Goal: Complete application form

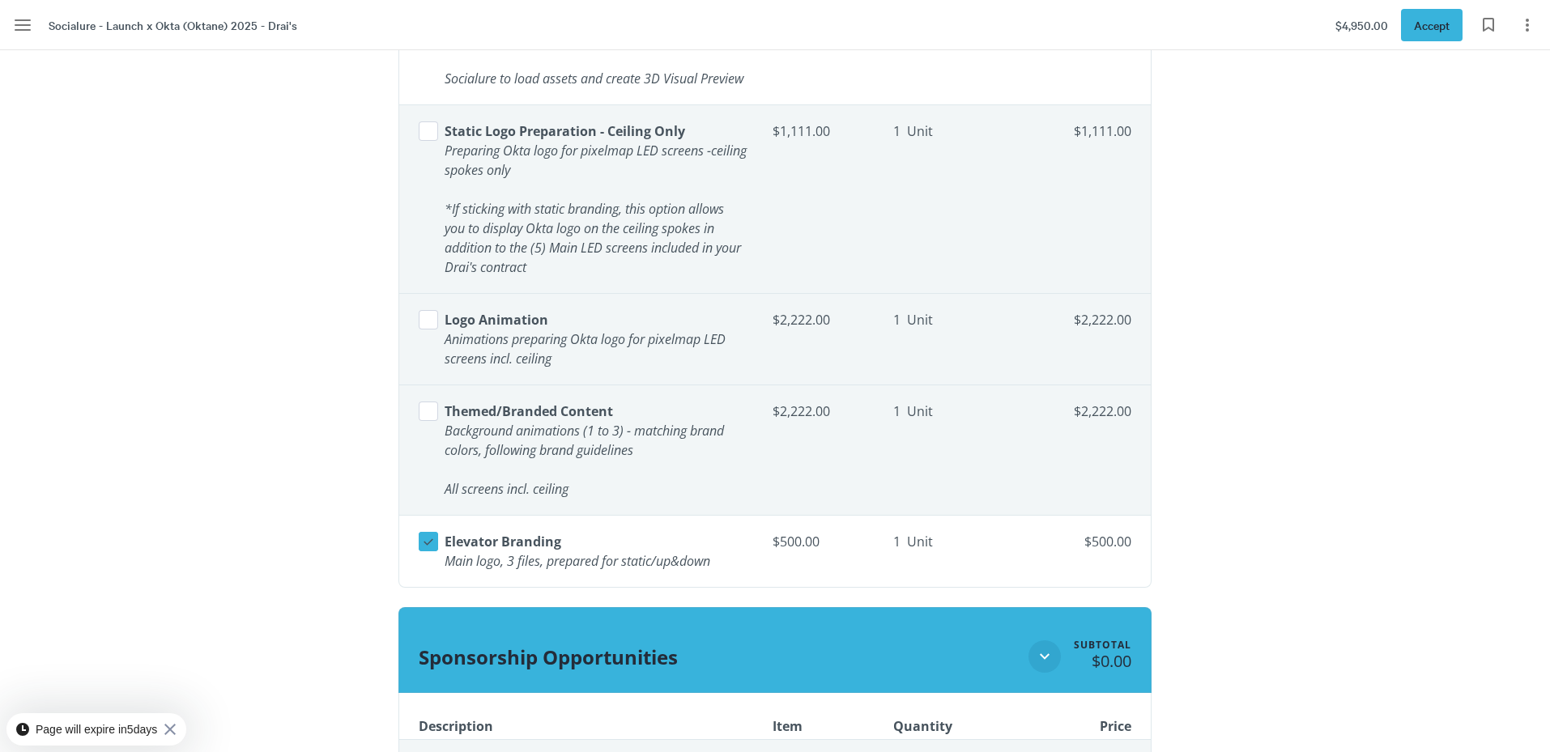
scroll to position [2475, 0]
click at [429, 548] on icon at bounding box center [428, 541] width 15 height 15
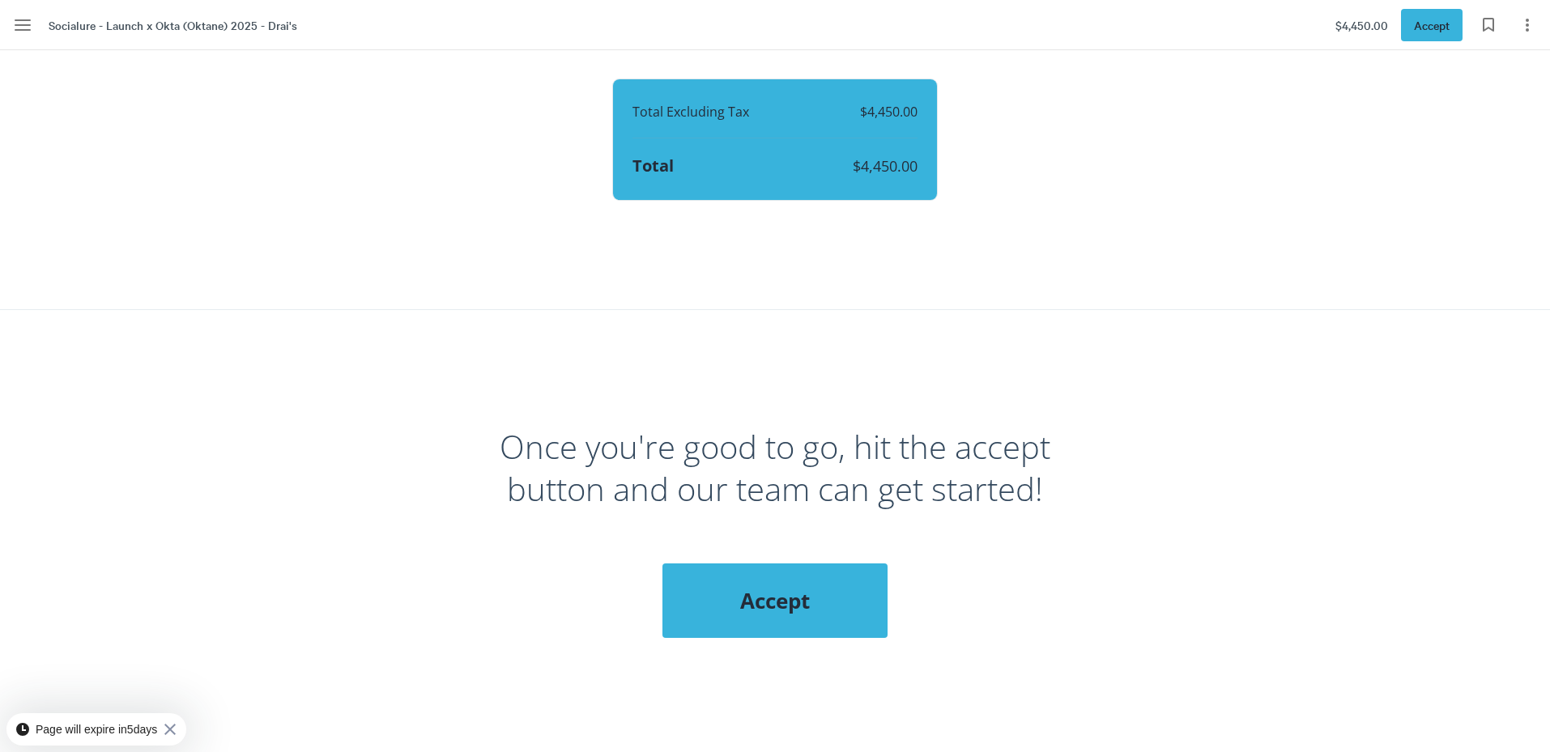
scroll to position [6214, 0]
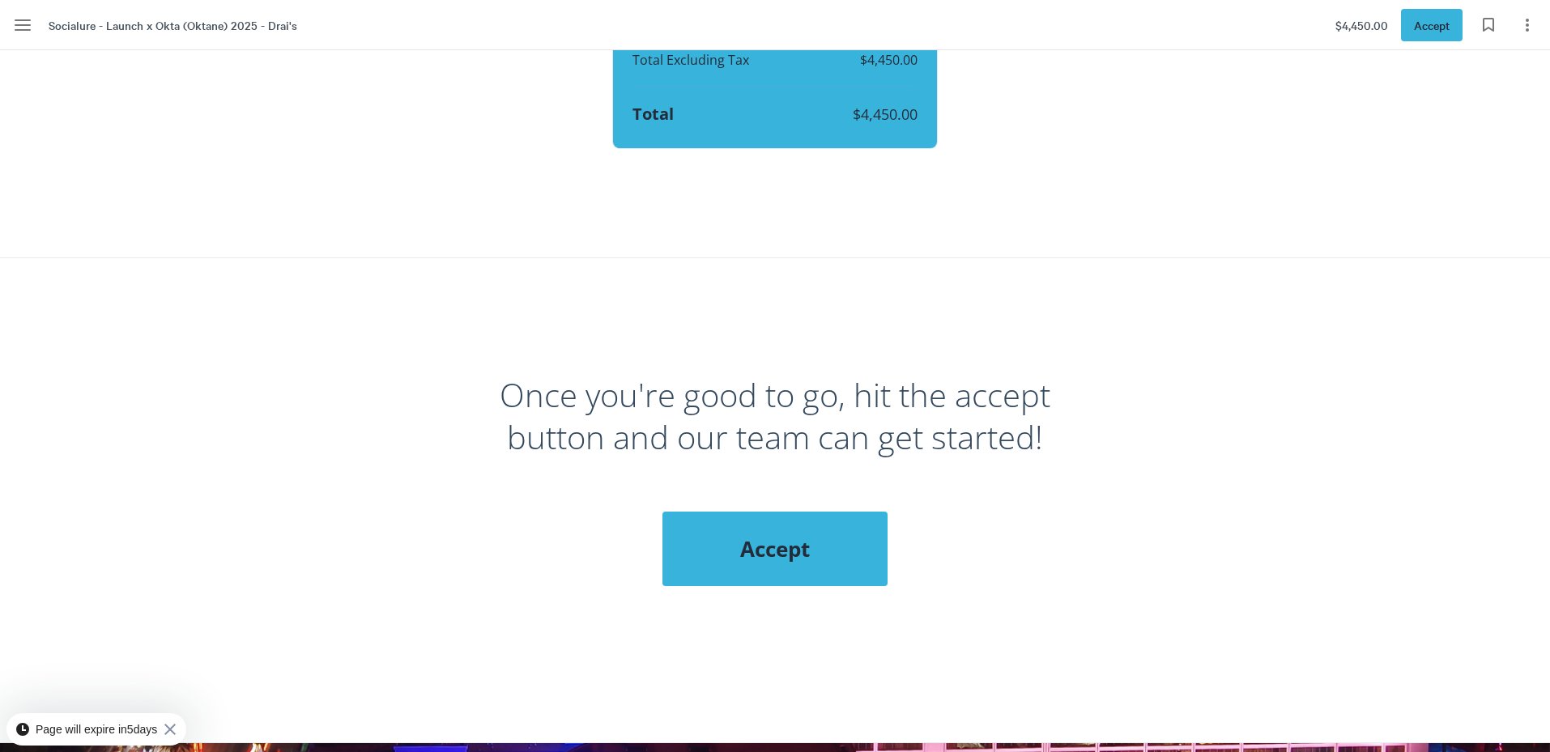
click at [763, 553] on span "Accept" at bounding box center [775, 548] width 160 height 29
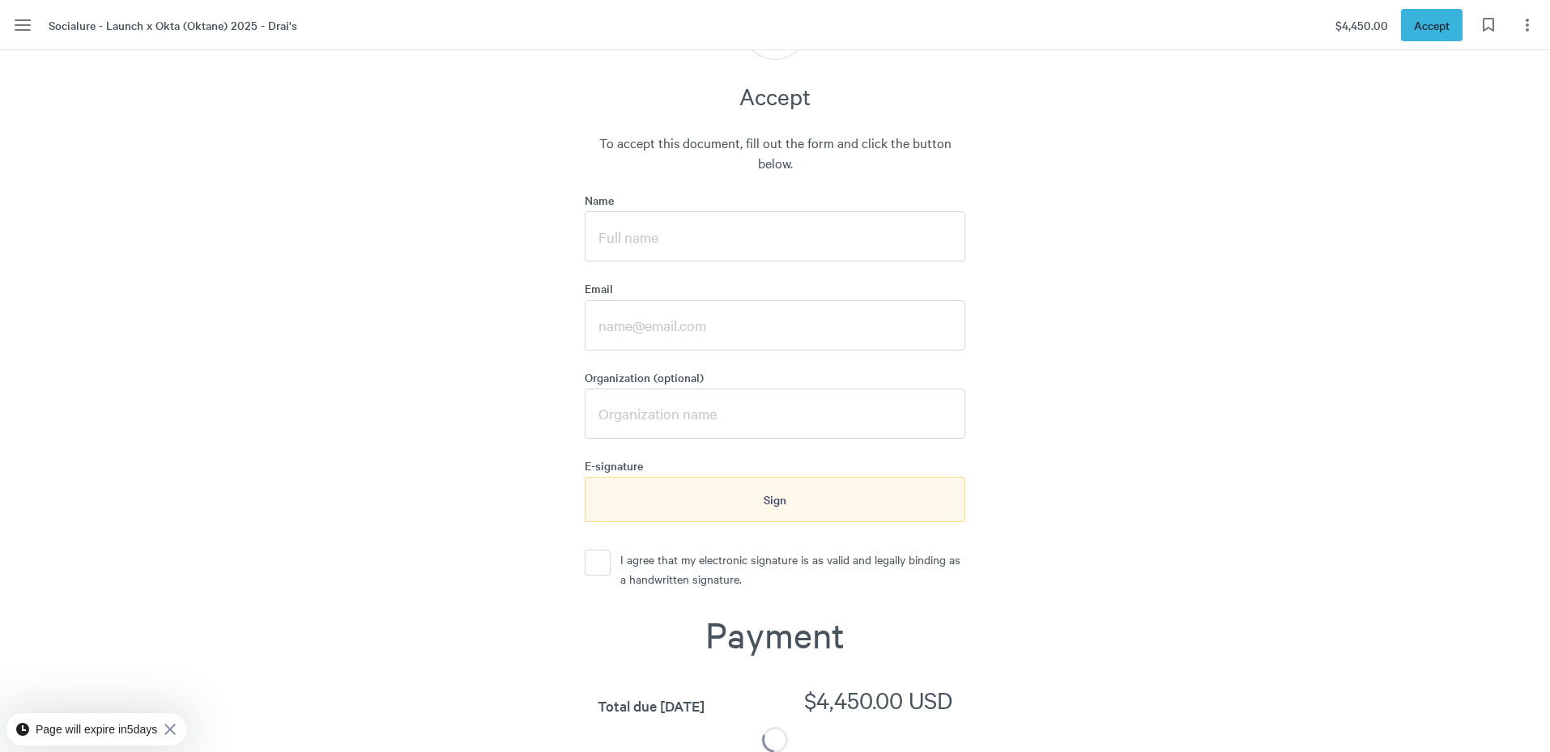
scroll to position [6745, 0]
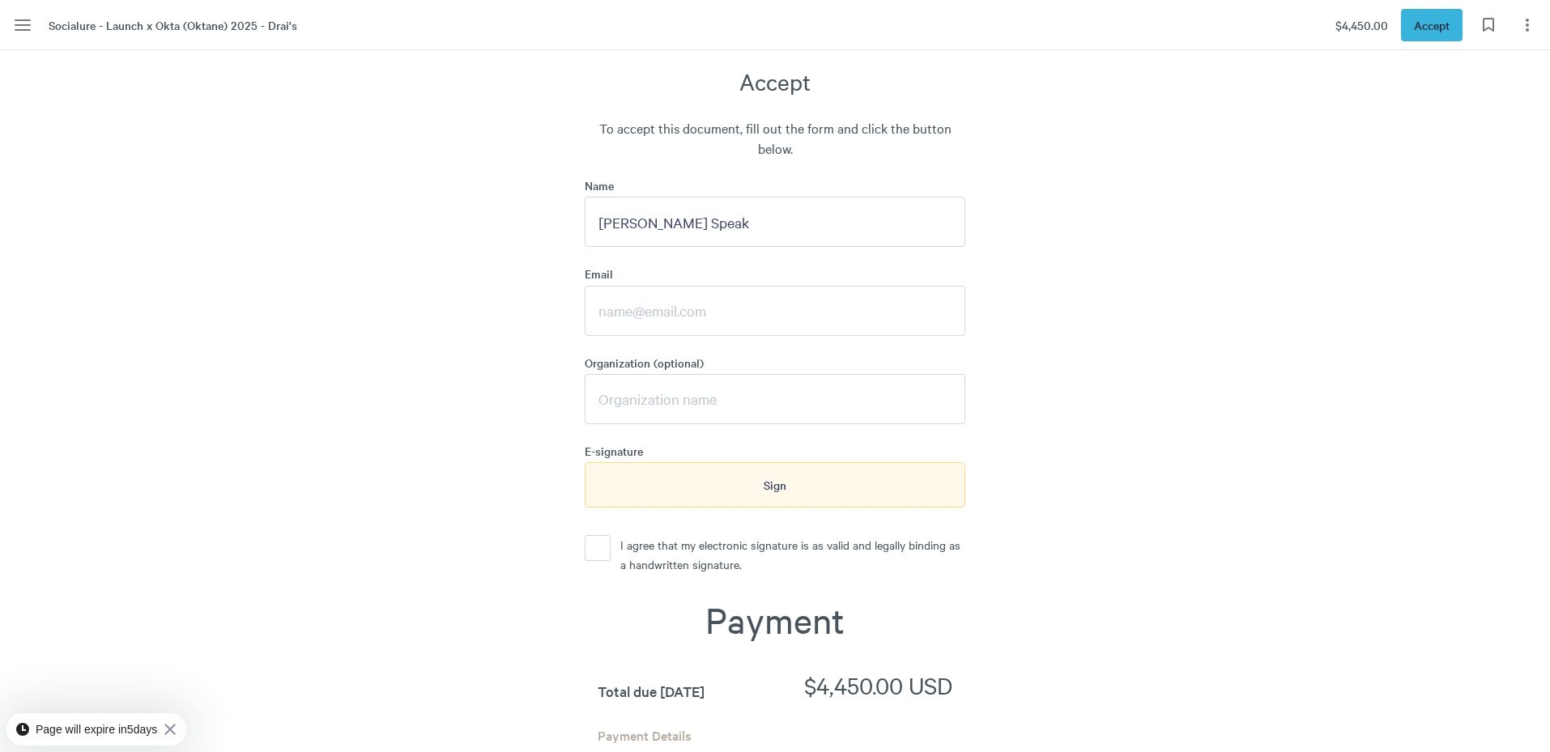
type input "[PERSON_NAME] Speak"
click at [631, 336] on input "Email" at bounding box center [775, 311] width 381 height 50
type input "[EMAIL_ADDRESS][DOMAIN_NAME]"
type input "LAUNCH INCENTIVES, INC"
click at [588, 561] on button "I agree that my electronic signature is as valid and legally binding as a handw…" at bounding box center [598, 548] width 26 height 26
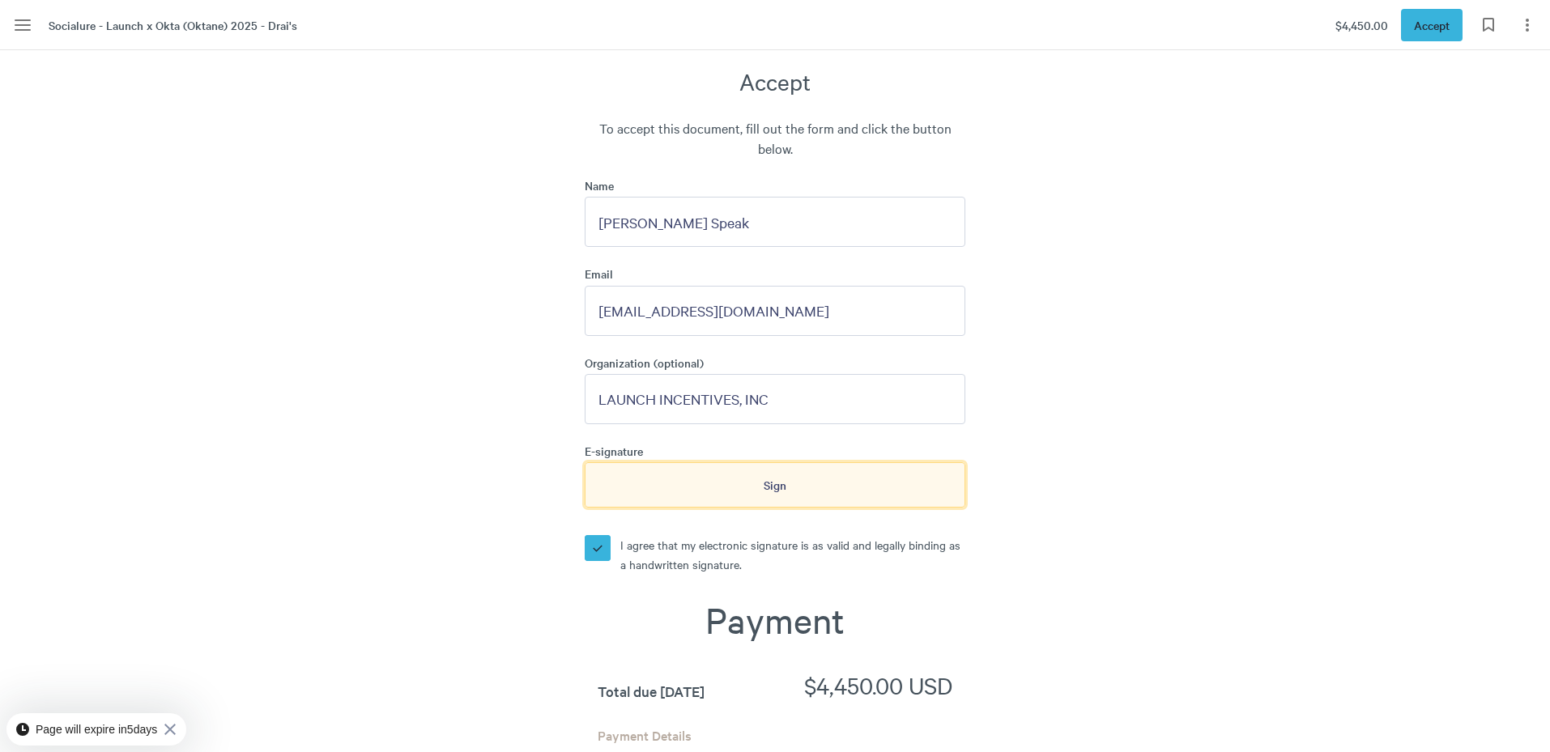
click at [690, 508] on div "Sign" at bounding box center [775, 484] width 381 height 45
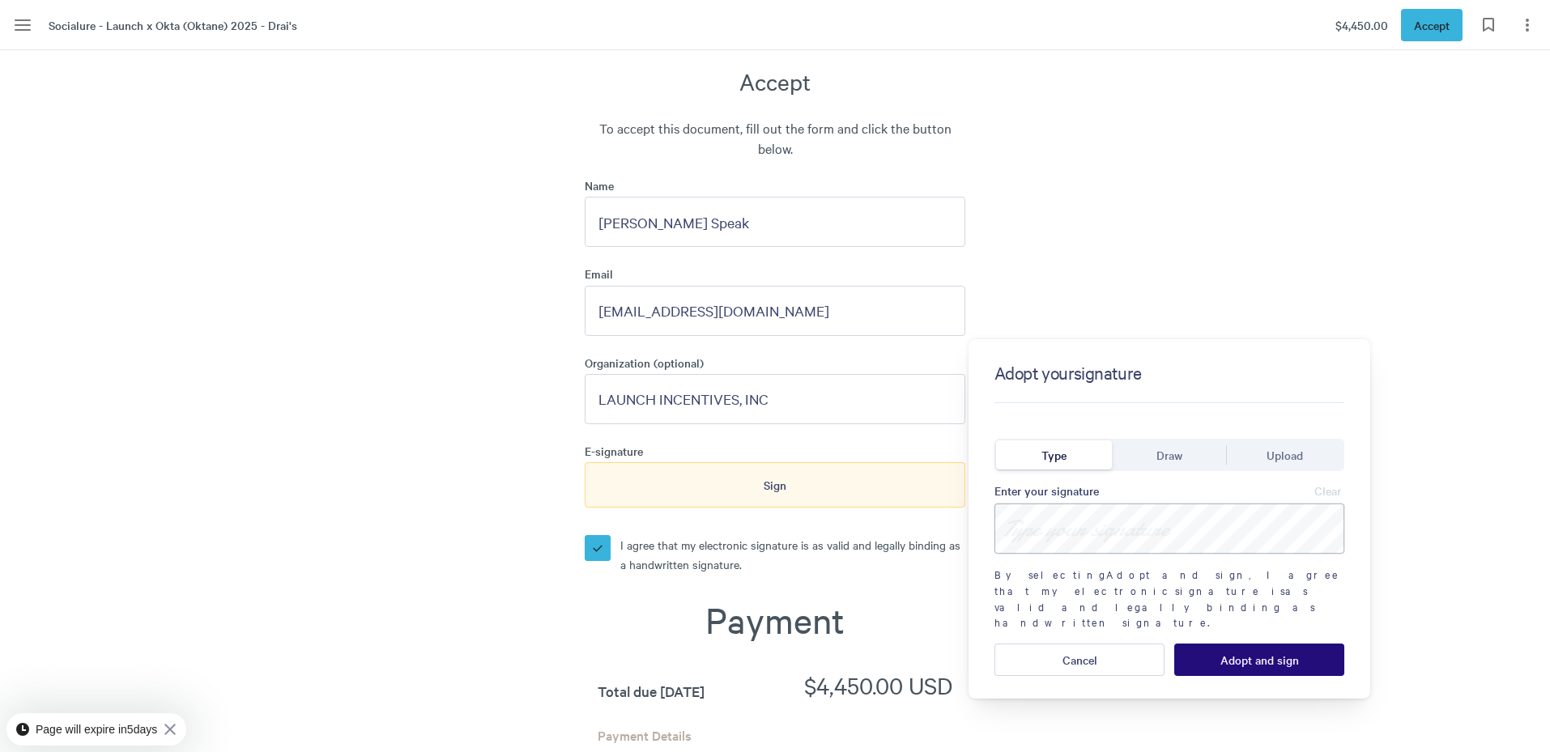
click at [1184, 538] on input at bounding box center [1169, 529] width 350 height 50
type input "[PERSON_NAME] Speak"
click at [1287, 653] on span "Adopt and sign" at bounding box center [1259, 659] width 79 height 13
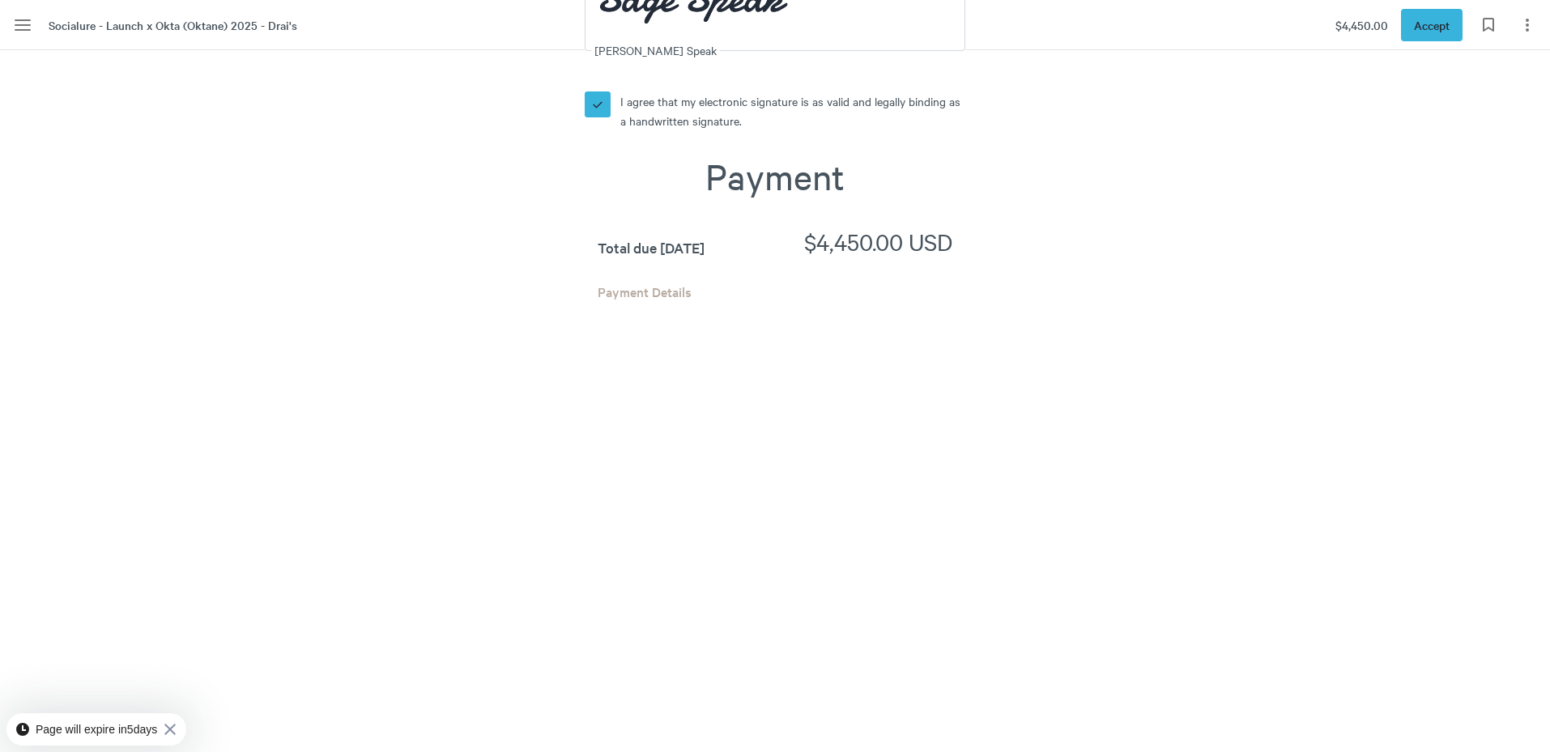
scroll to position [7538, 0]
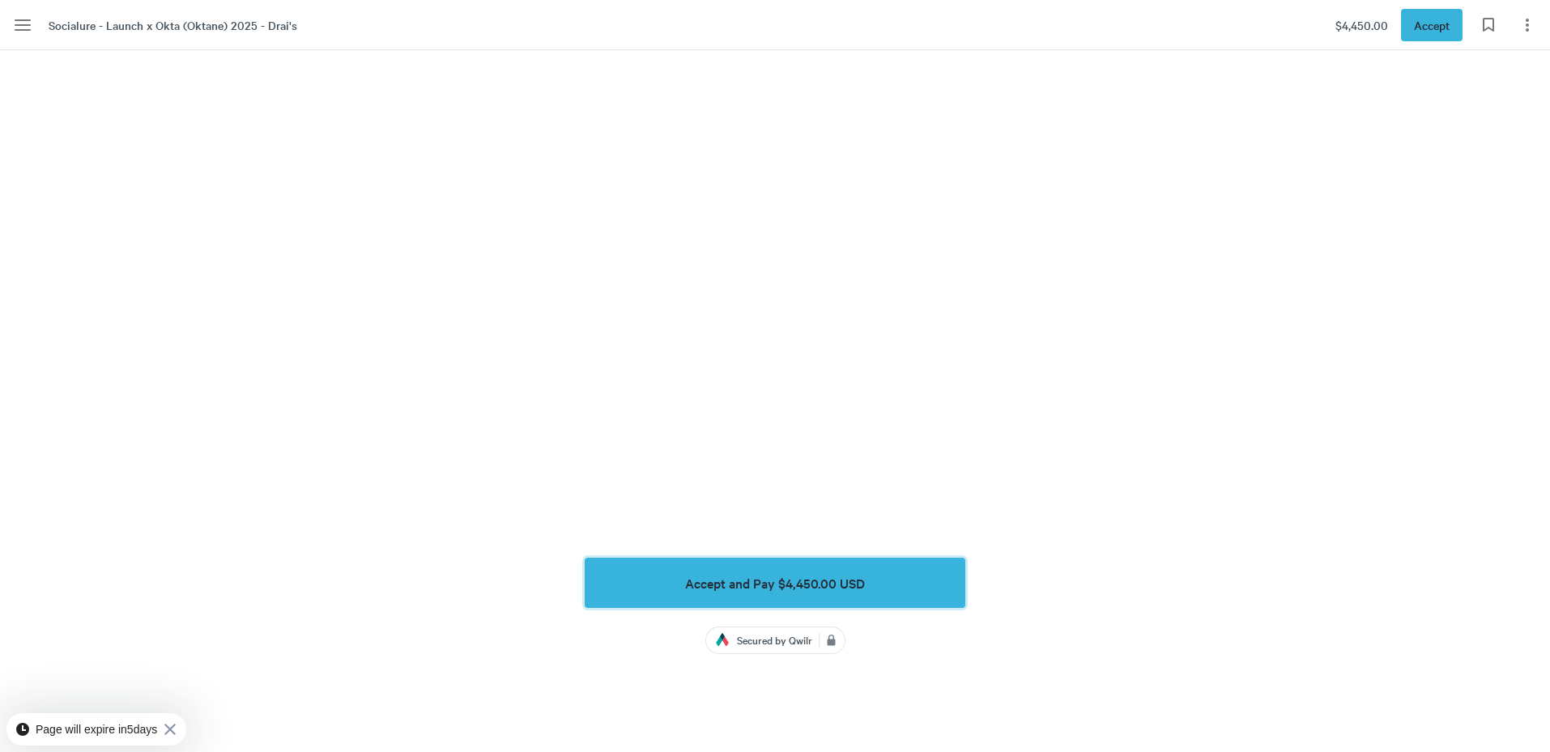
click at [810, 590] on span "Accept and Pay $4,450.00 USD" at bounding box center [775, 583] width 180 height 15
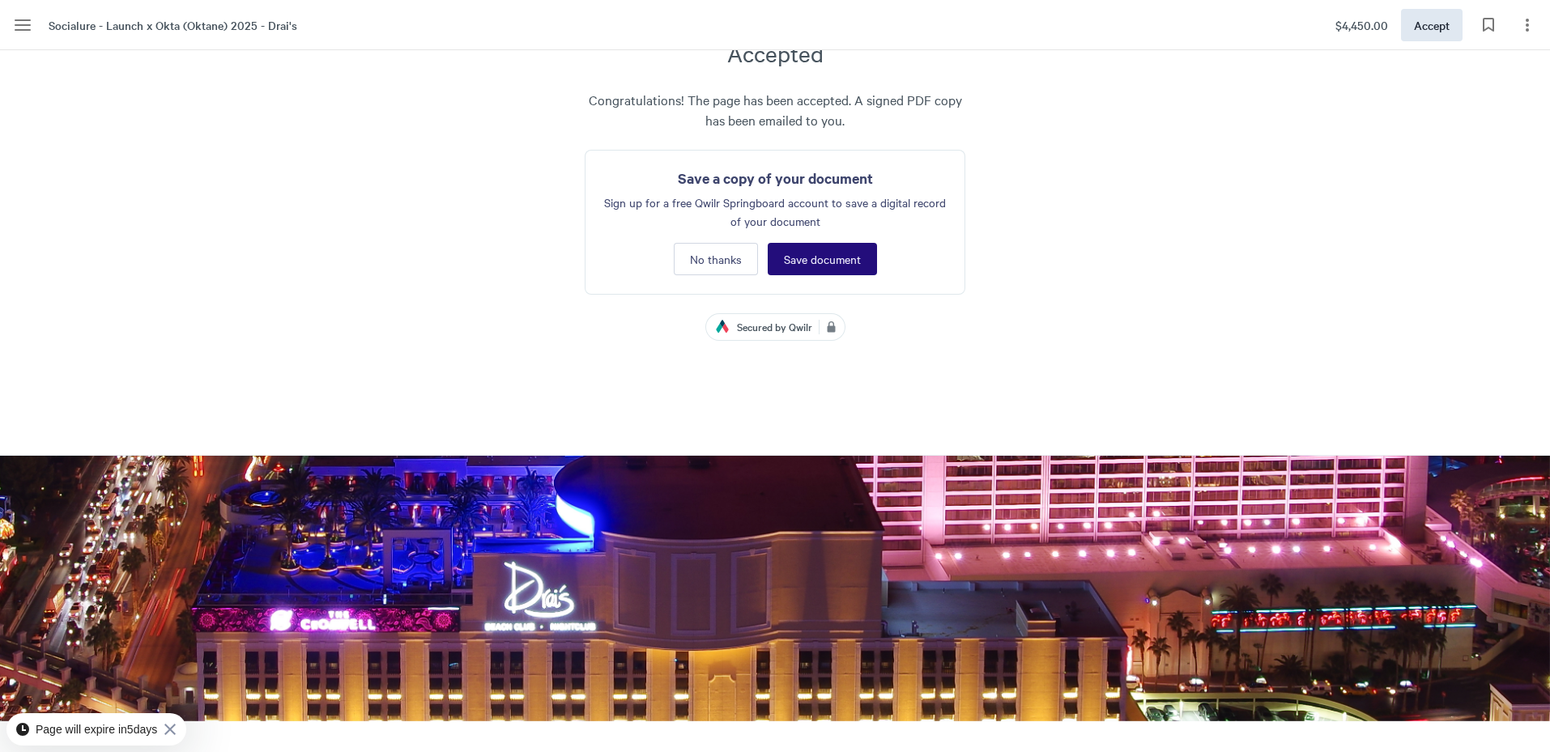
scroll to position [6745, 0]
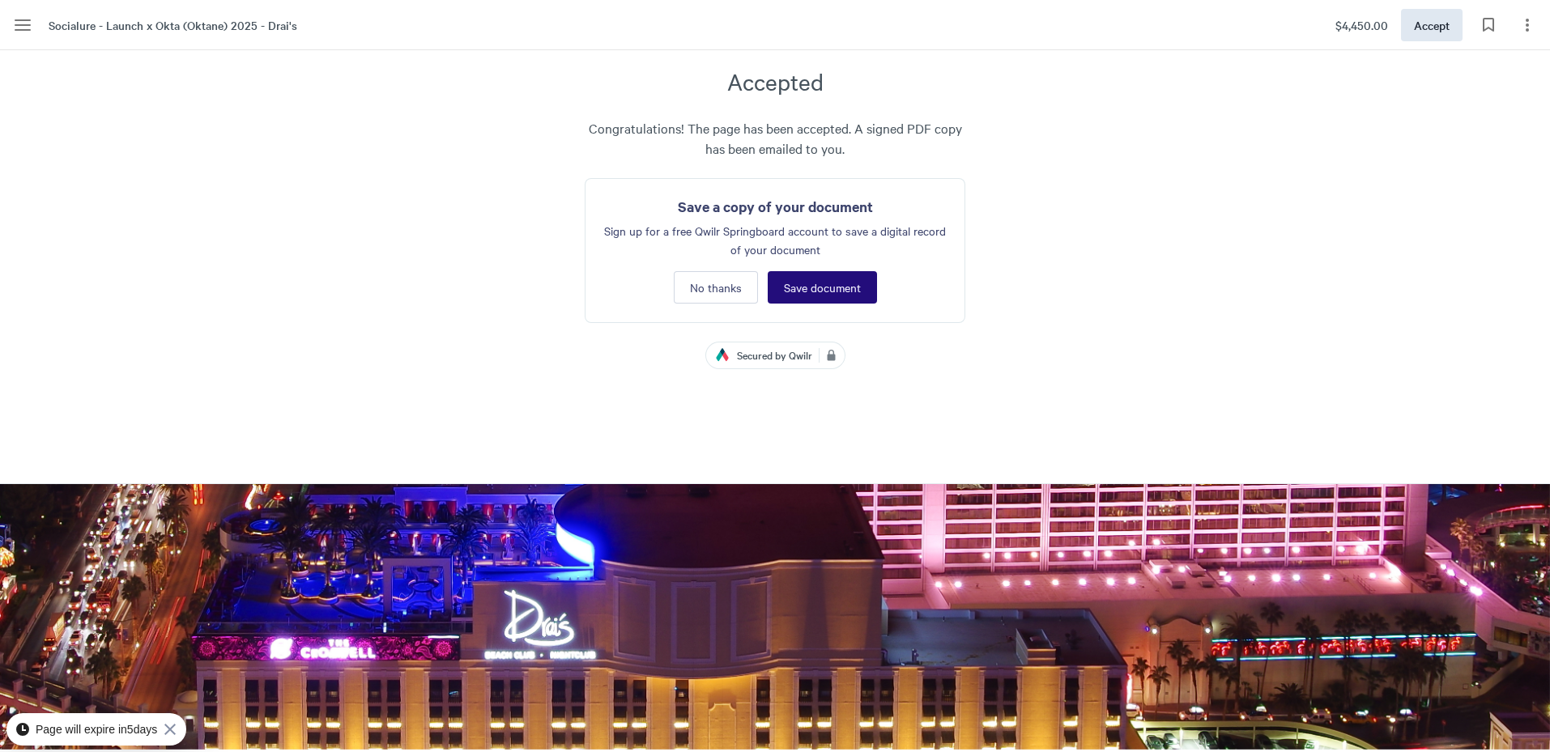
click at [817, 294] on span "Save document" at bounding box center [822, 287] width 77 height 13
